Goal: Task Accomplishment & Management: Complete application form

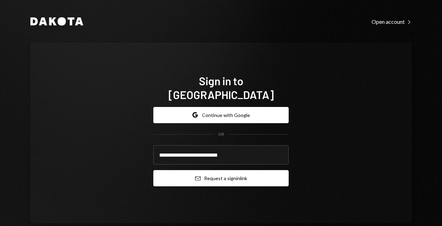
type input "**********"
click at [221, 174] on button "Email Request a sign in link" at bounding box center [220, 178] width 135 height 16
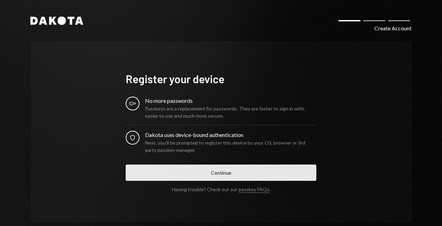
click at [225, 177] on button "Continue" at bounding box center [221, 173] width 191 height 16
